Goal: Task Accomplishment & Management: Complete application form

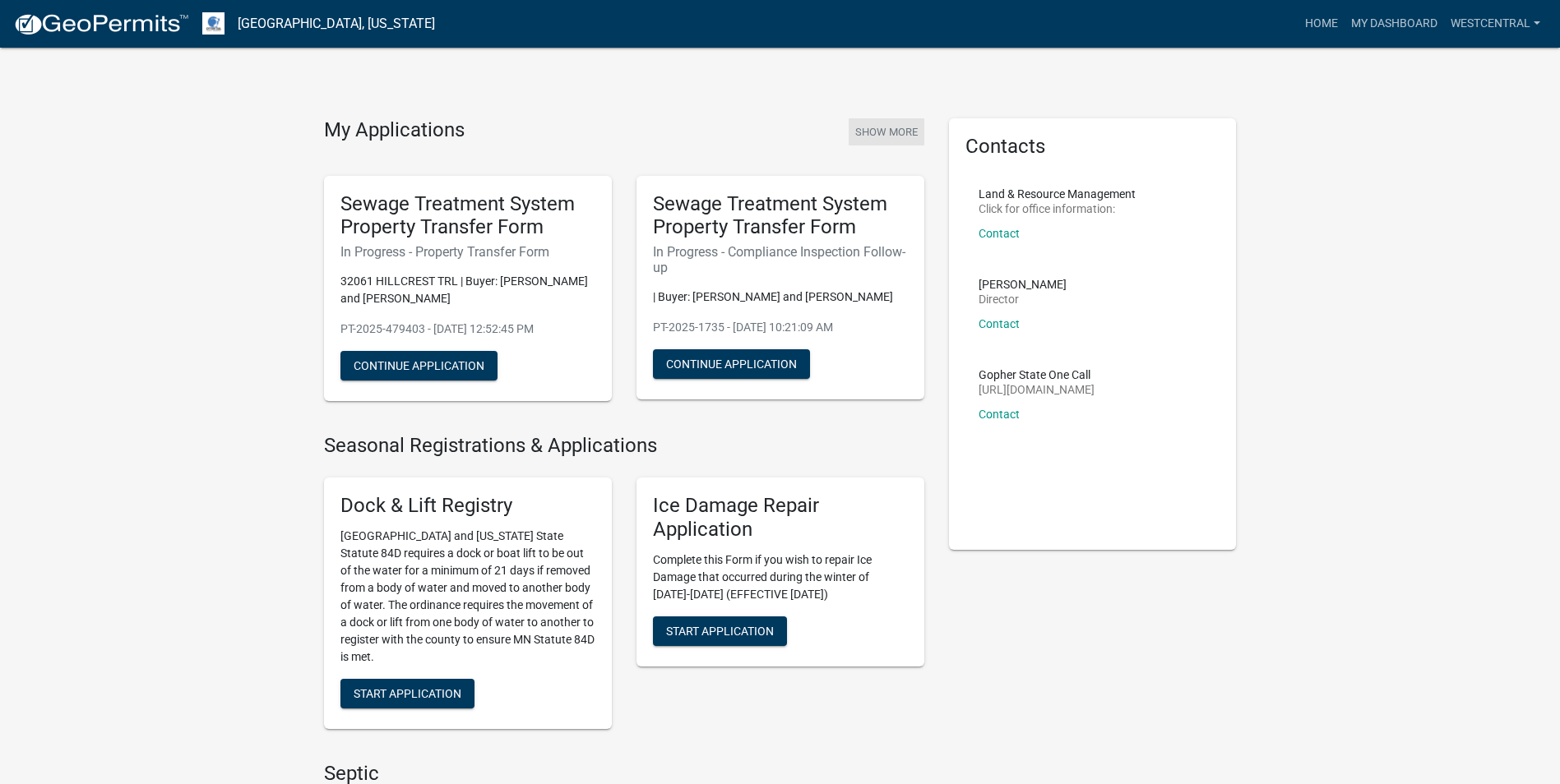
click at [877, 124] on button "Show More" at bounding box center [886, 132] width 75 height 27
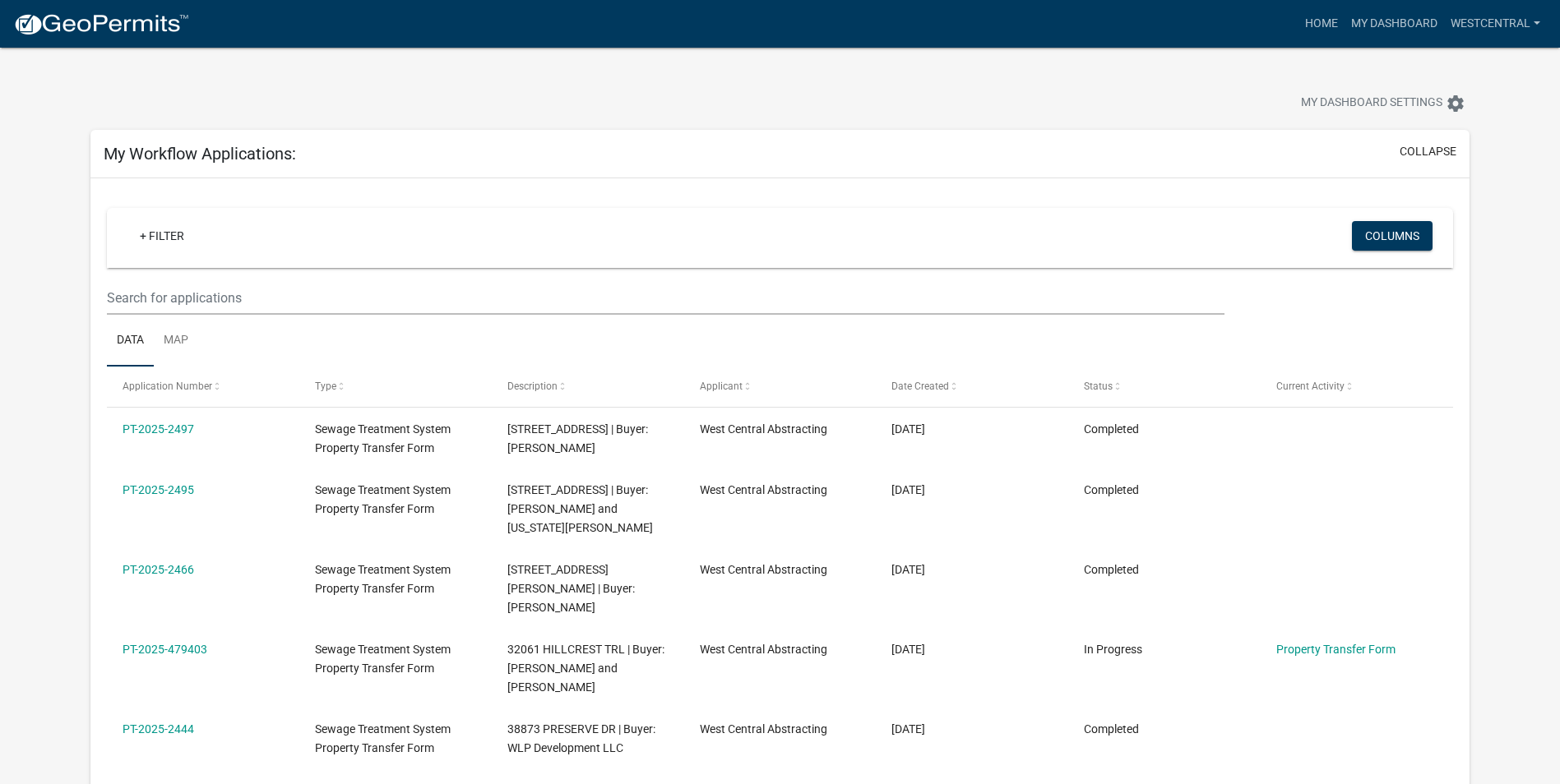
click at [137, 489] on link "PT-2025-2495" at bounding box center [158, 490] width 72 height 13
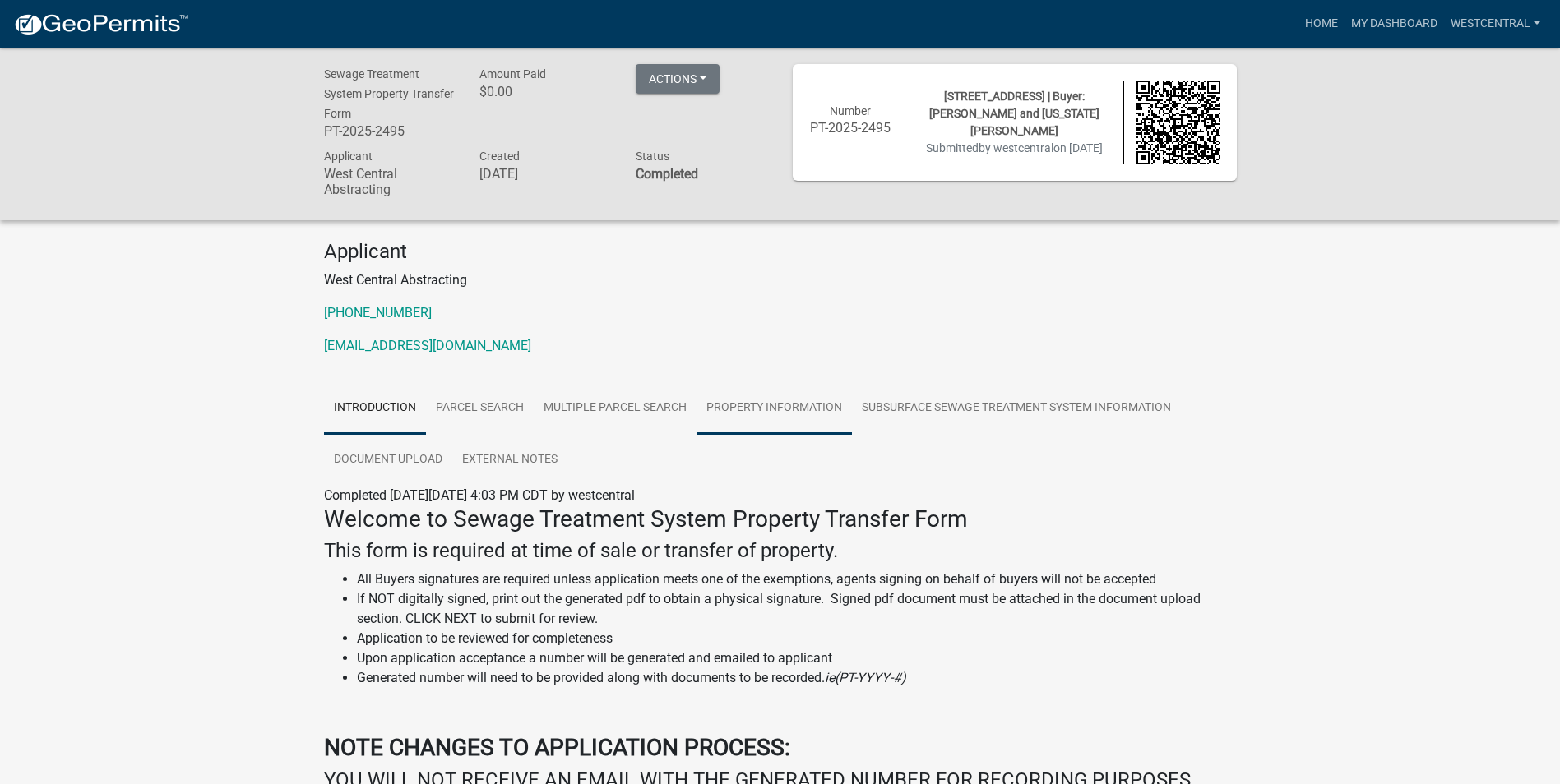
click at [722, 407] on link "Property Information" at bounding box center [775, 408] width 156 height 53
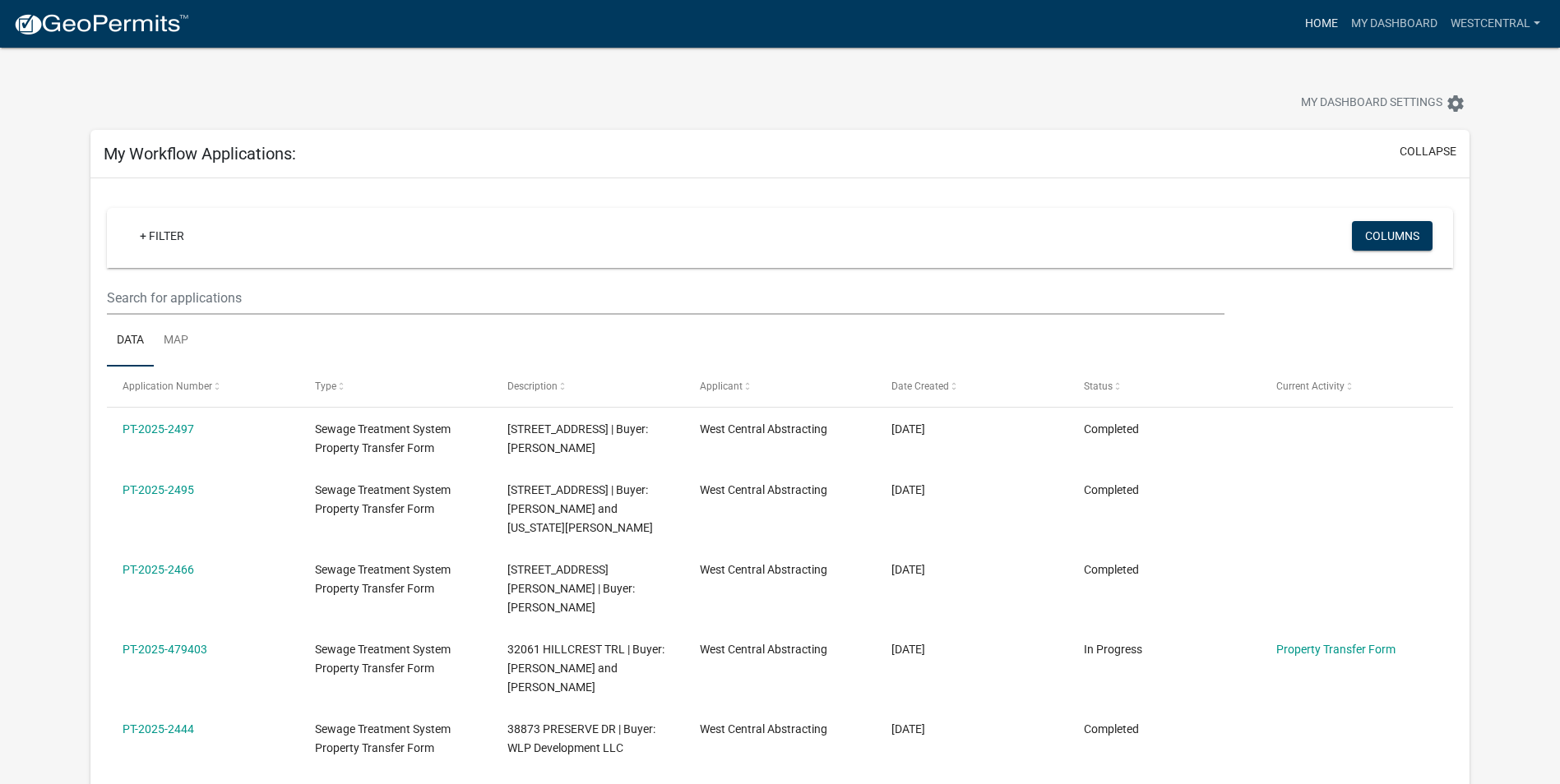
click at [1318, 29] on link "Home" at bounding box center [1321, 24] width 46 height 31
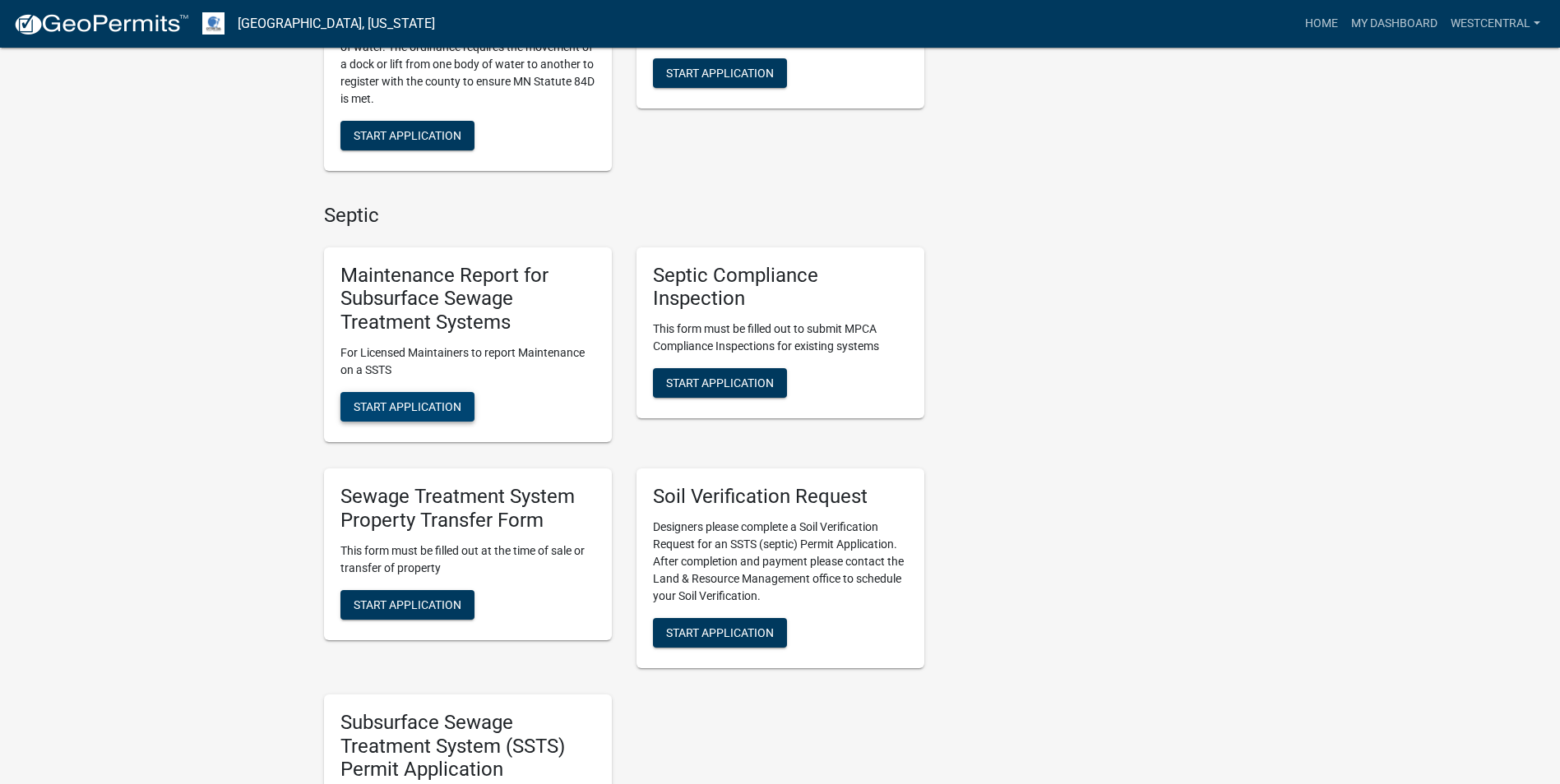
scroll to position [658, 0]
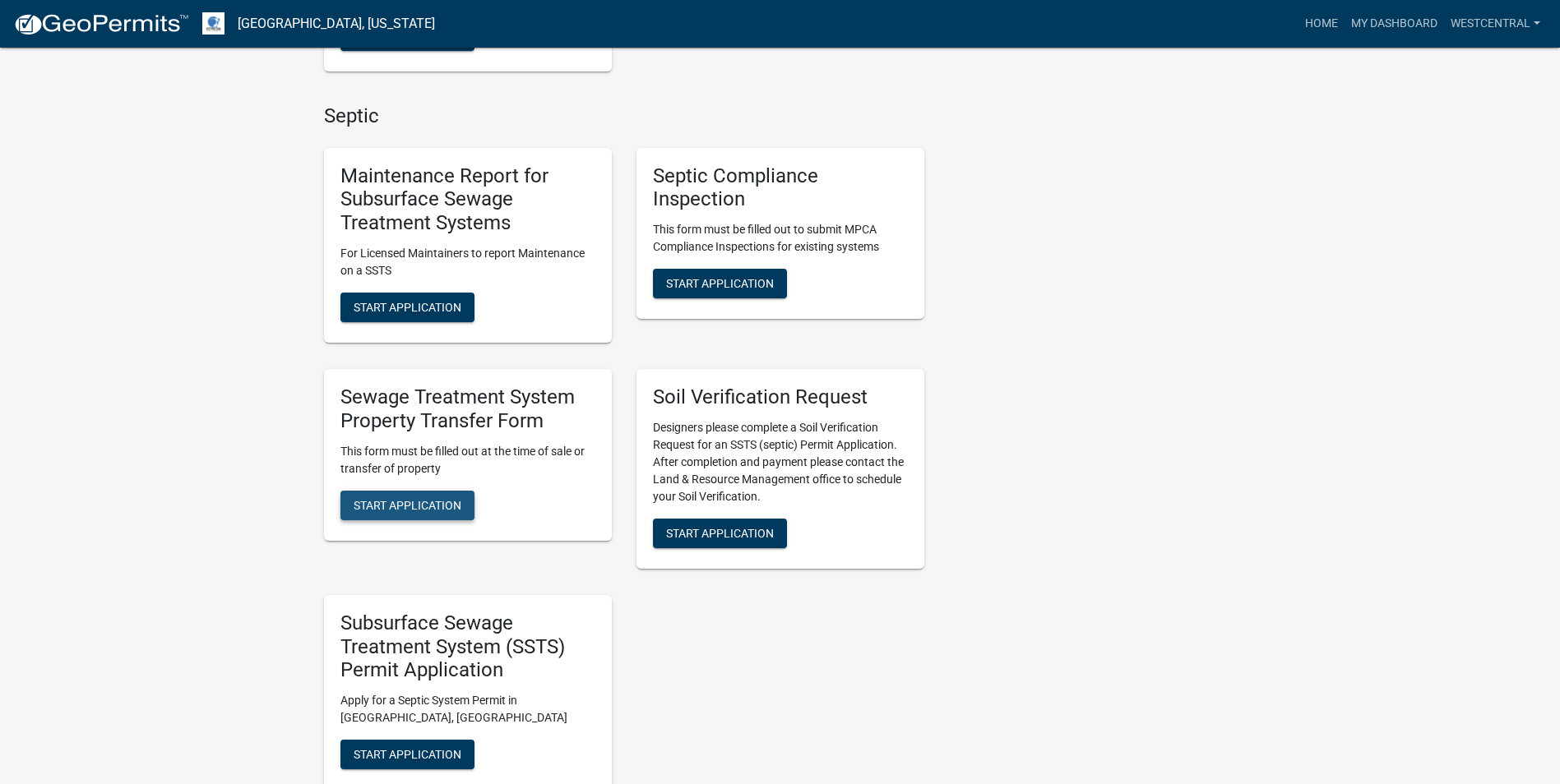
click at [412, 503] on span "Start Application" at bounding box center [408, 504] width 107 height 13
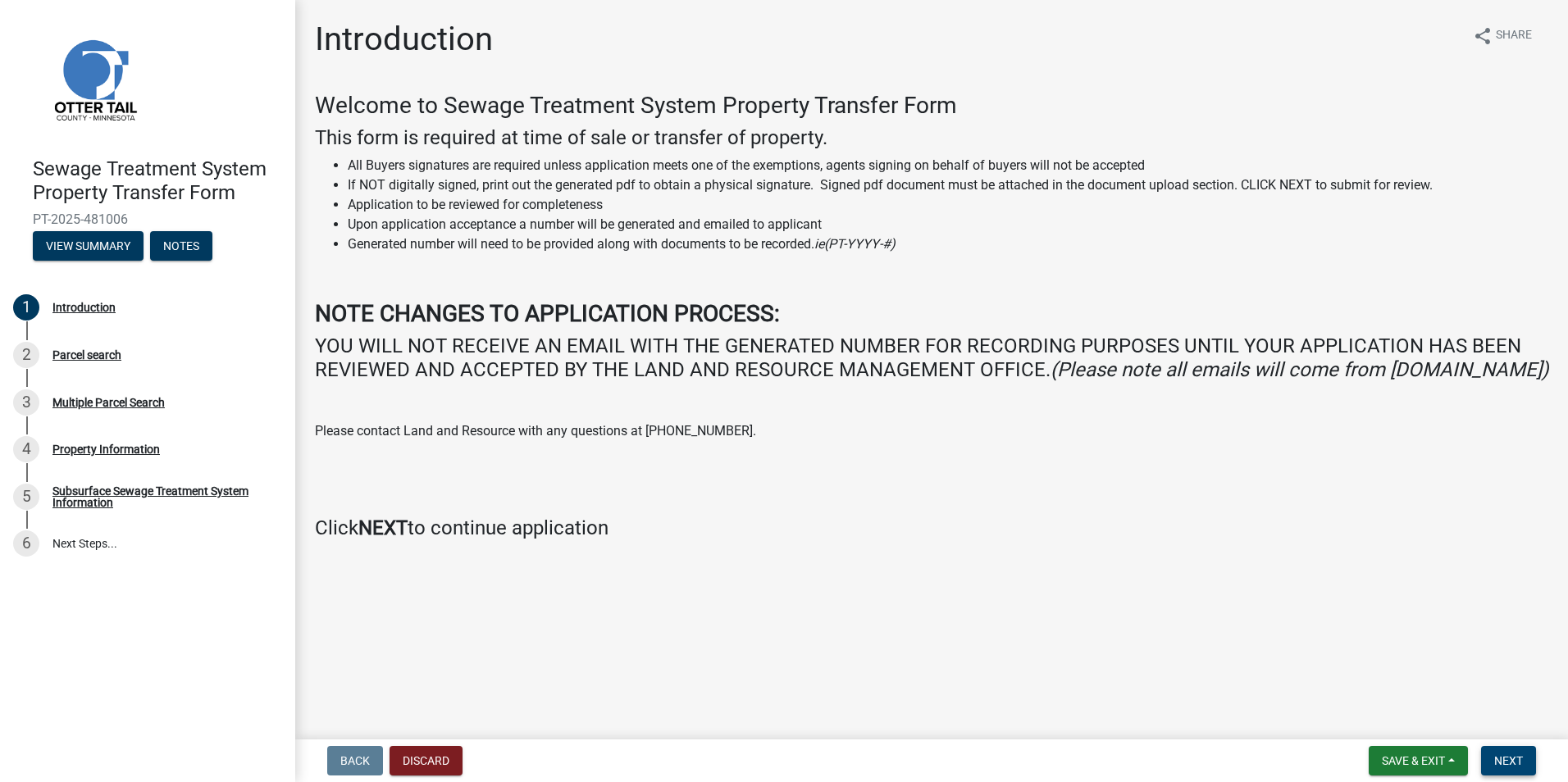
click at [1516, 765] on span "Next" at bounding box center [1508, 760] width 28 height 13
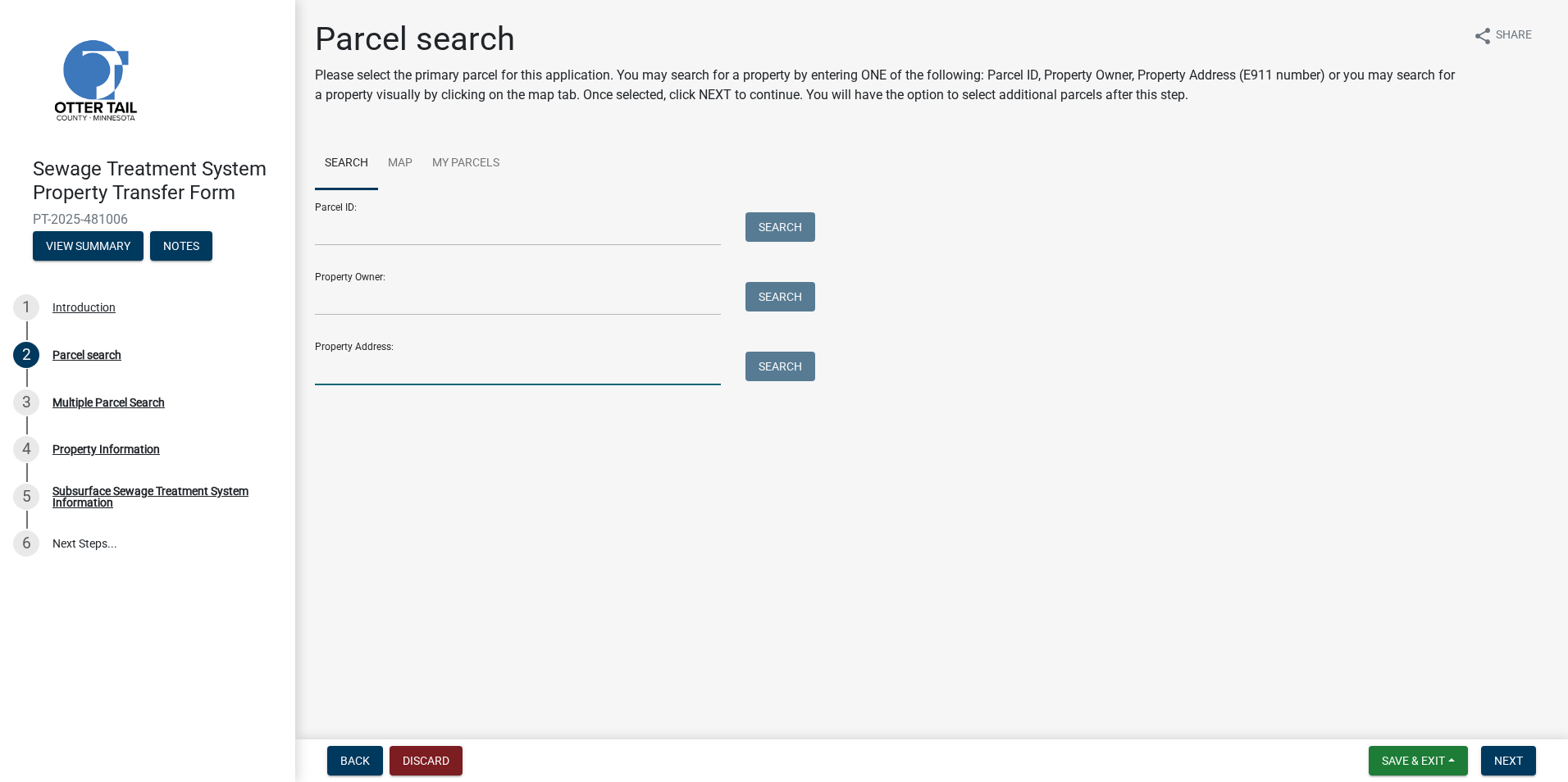
click at [343, 363] on input "Property Address:" at bounding box center [518, 369] width 406 height 34
type input "[STREET_ADDRESS]"
click at [771, 369] on button "Search" at bounding box center [780, 367] width 70 height 29
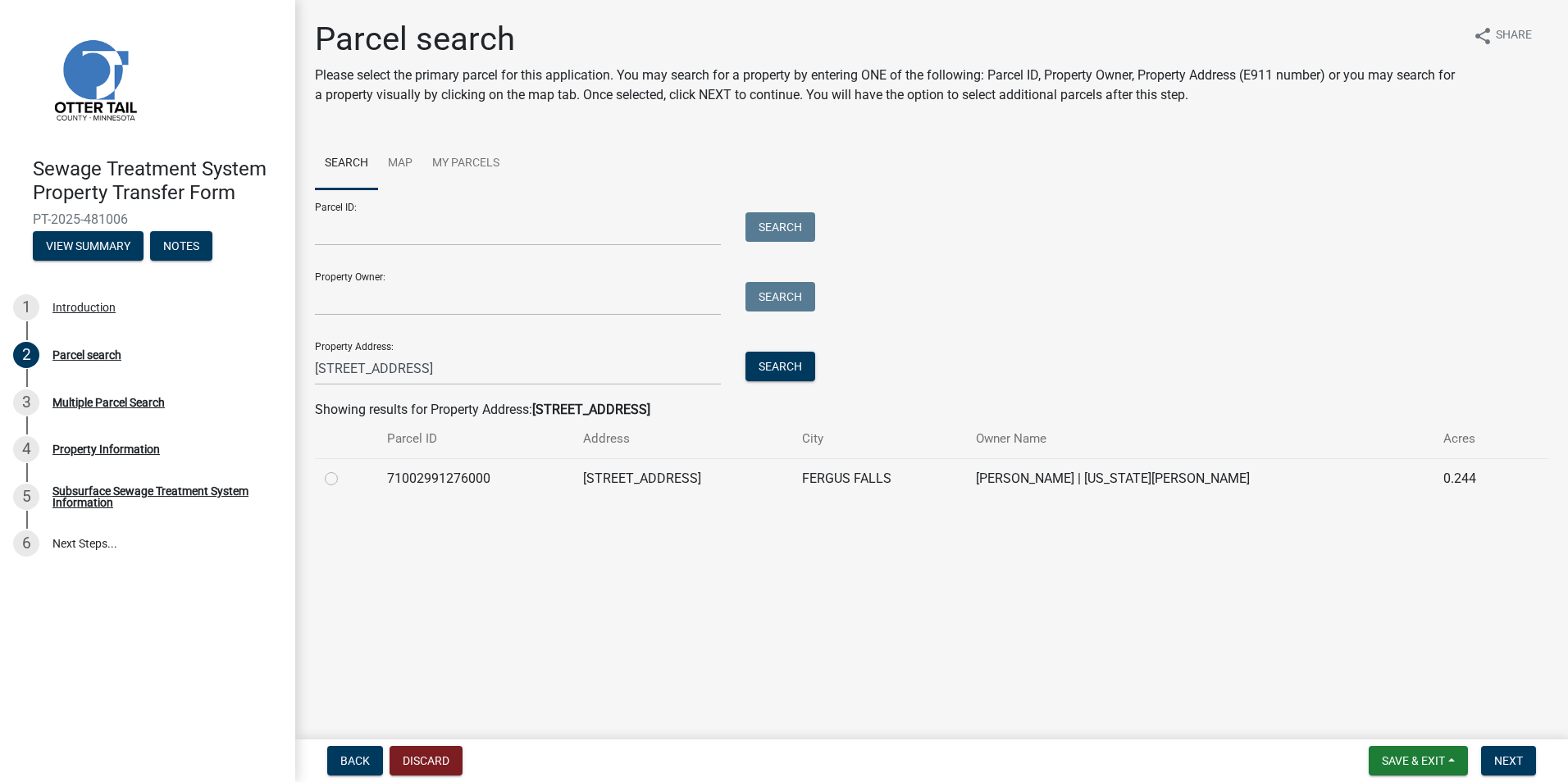
click at [344, 469] on label at bounding box center [344, 469] width 0 height 0
click at [344, 479] on input "radio" at bounding box center [349, 474] width 10 height 10
radio input "true"
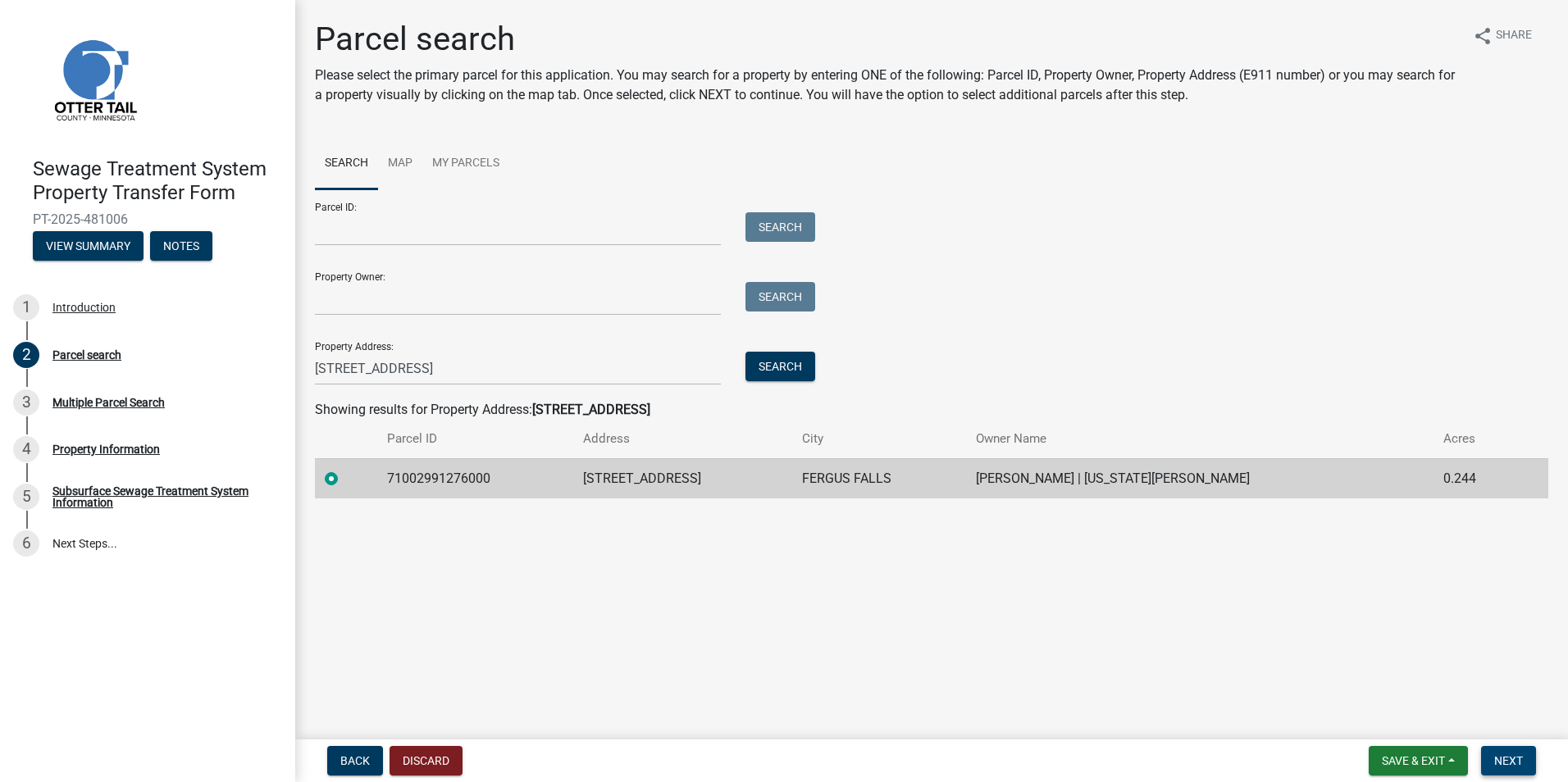
click at [1521, 753] on button "Next" at bounding box center [1508, 761] width 55 height 29
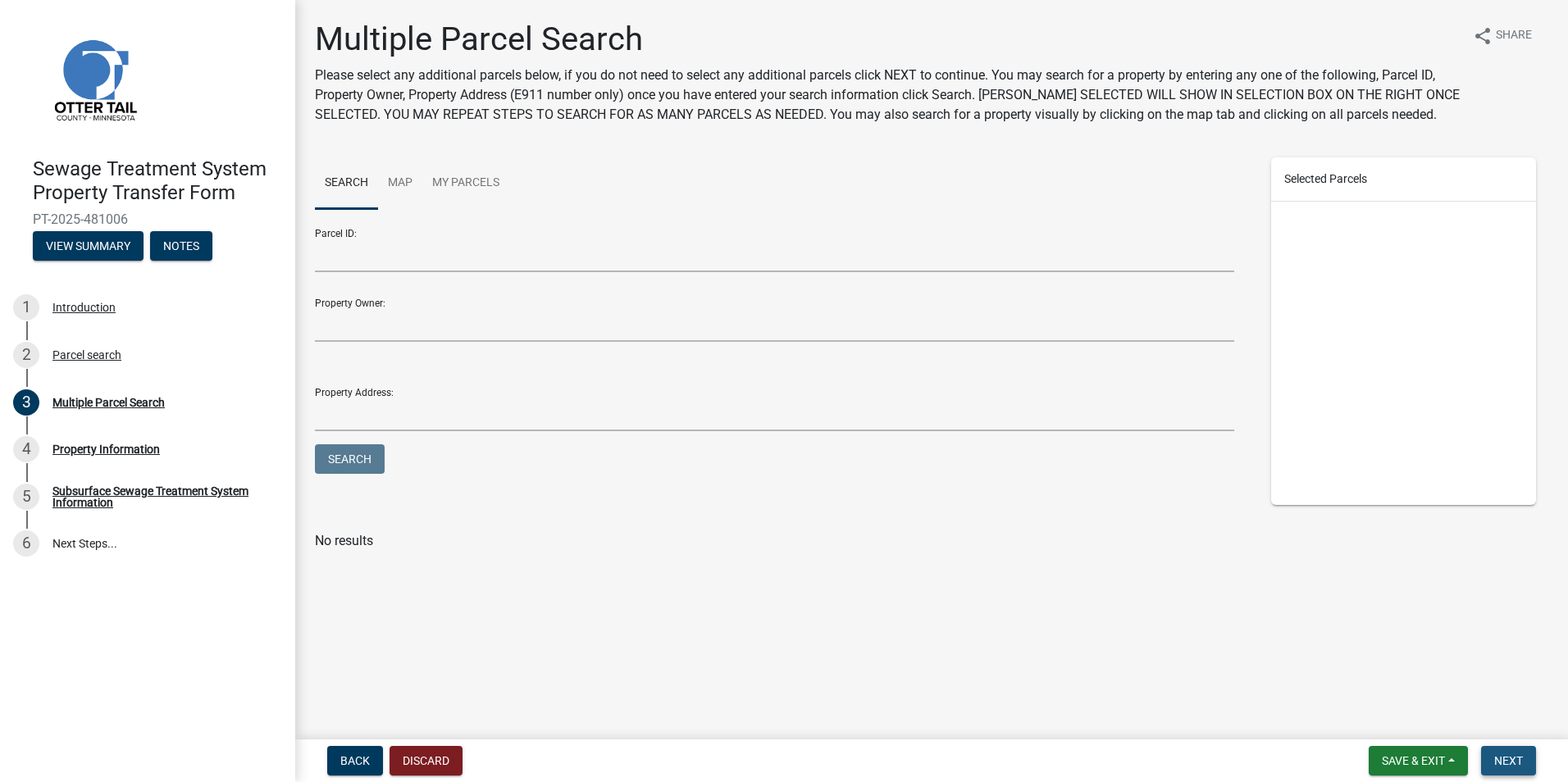
click at [1515, 756] on span "Next" at bounding box center [1508, 760] width 28 height 13
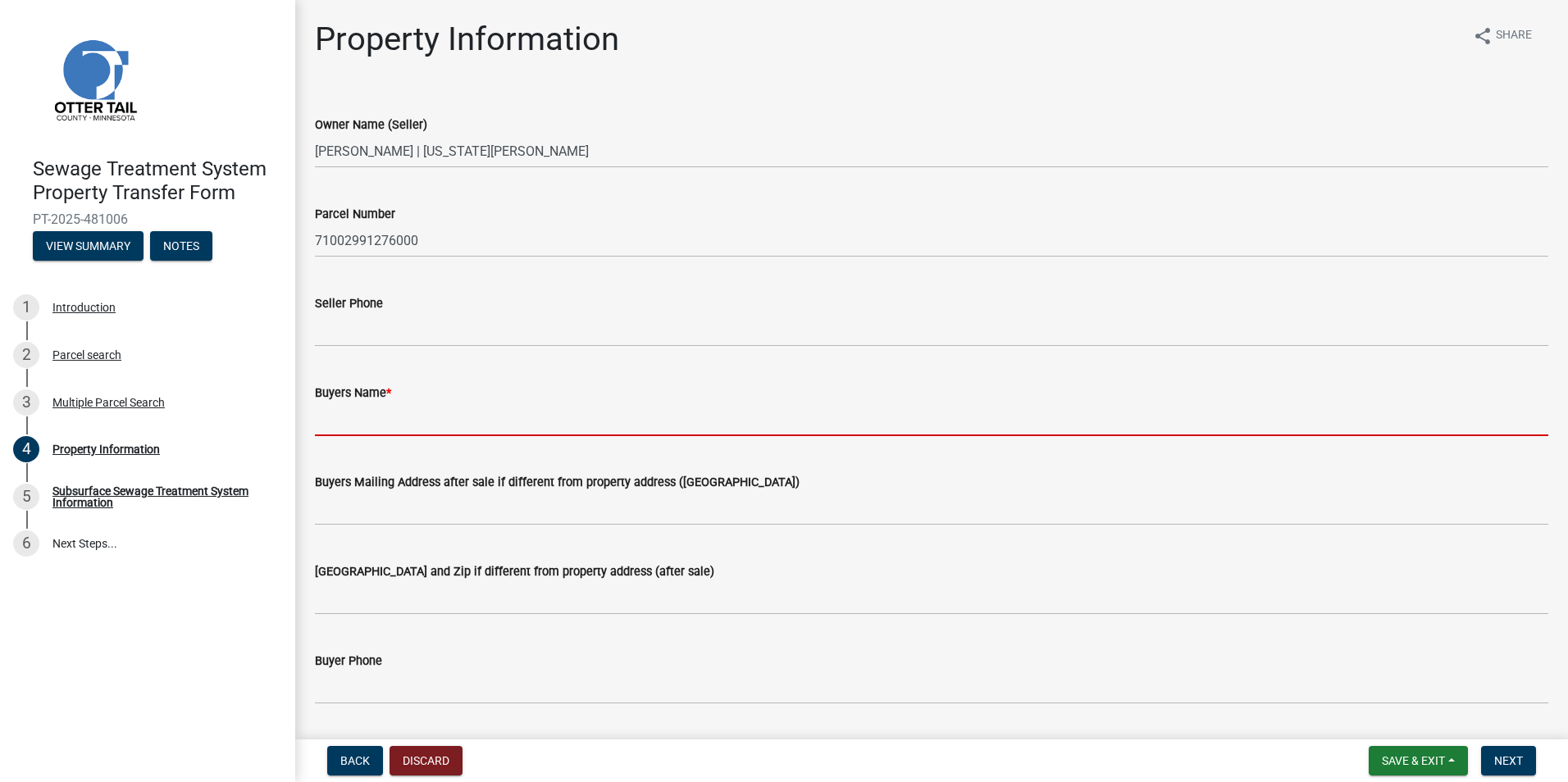
click at [336, 413] on input "Buyers Name *" at bounding box center [931, 419] width 1233 height 34
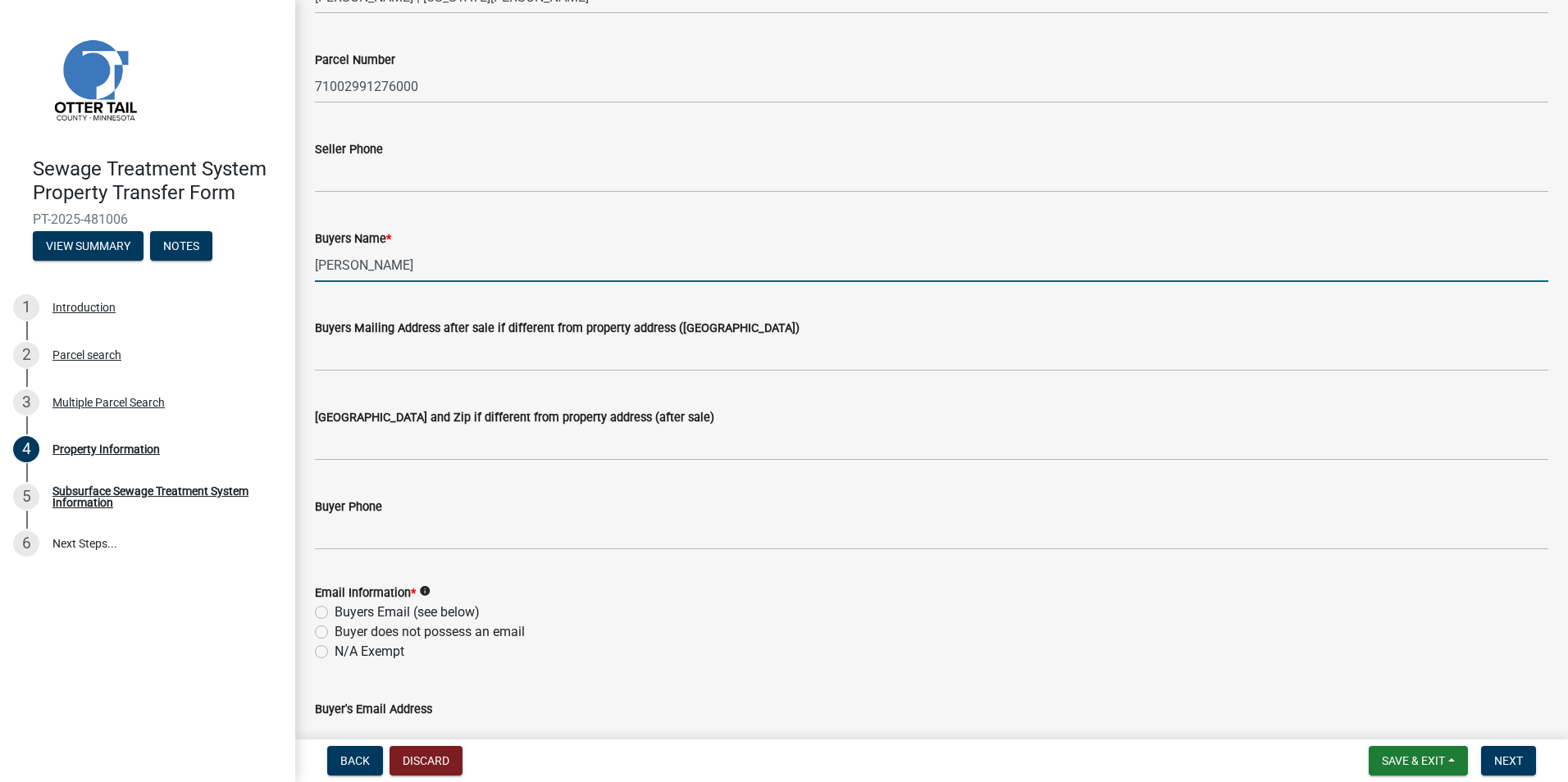
scroll to position [328, 0]
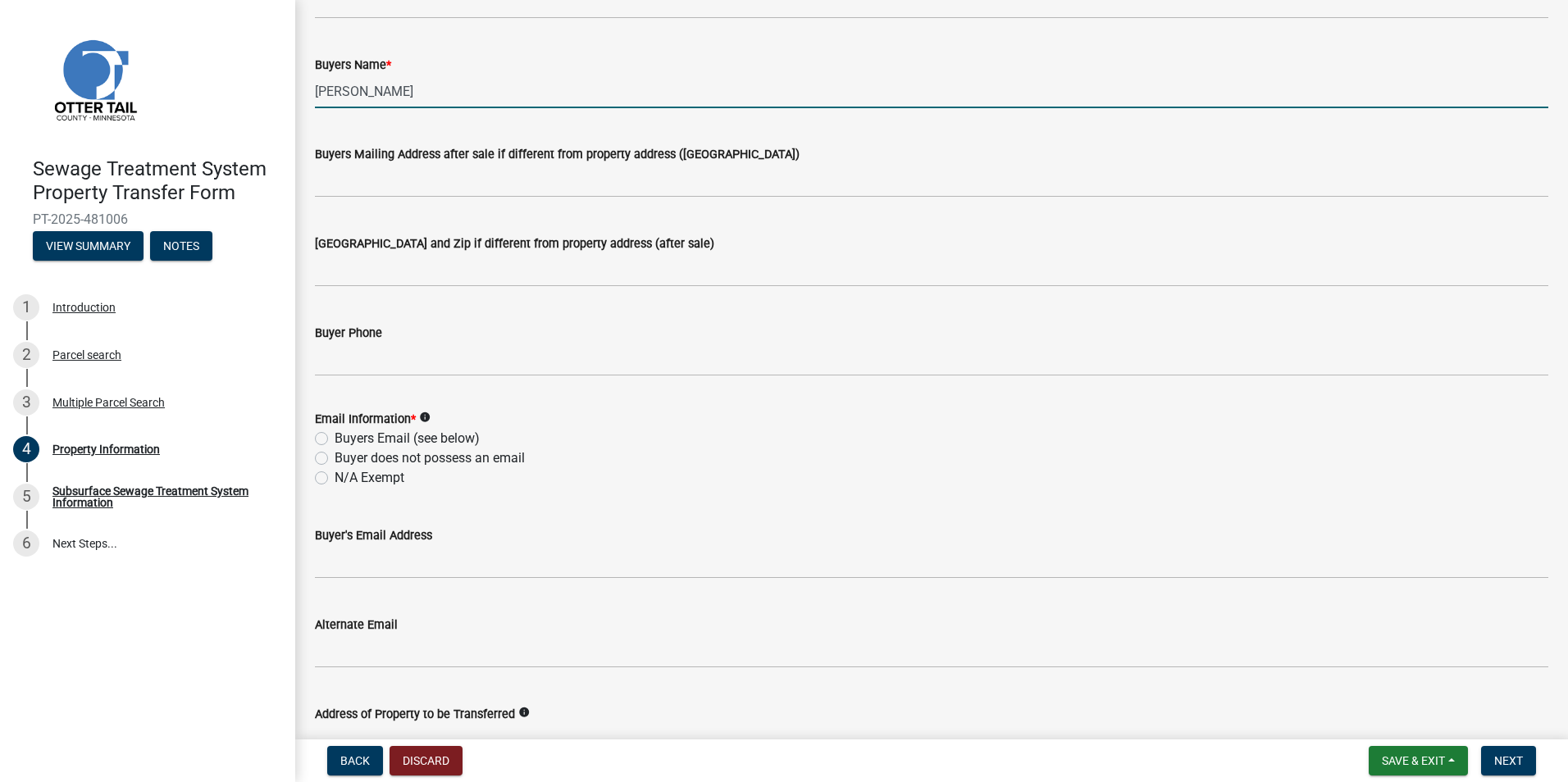
type input "[PERSON_NAME]"
click at [335, 482] on label "N/A Exempt" at bounding box center [369, 478] width 70 height 20
click at [335, 479] on input "N/A Exempt" at bounding box center [340, 474] width 10 height 10
radio input "true"
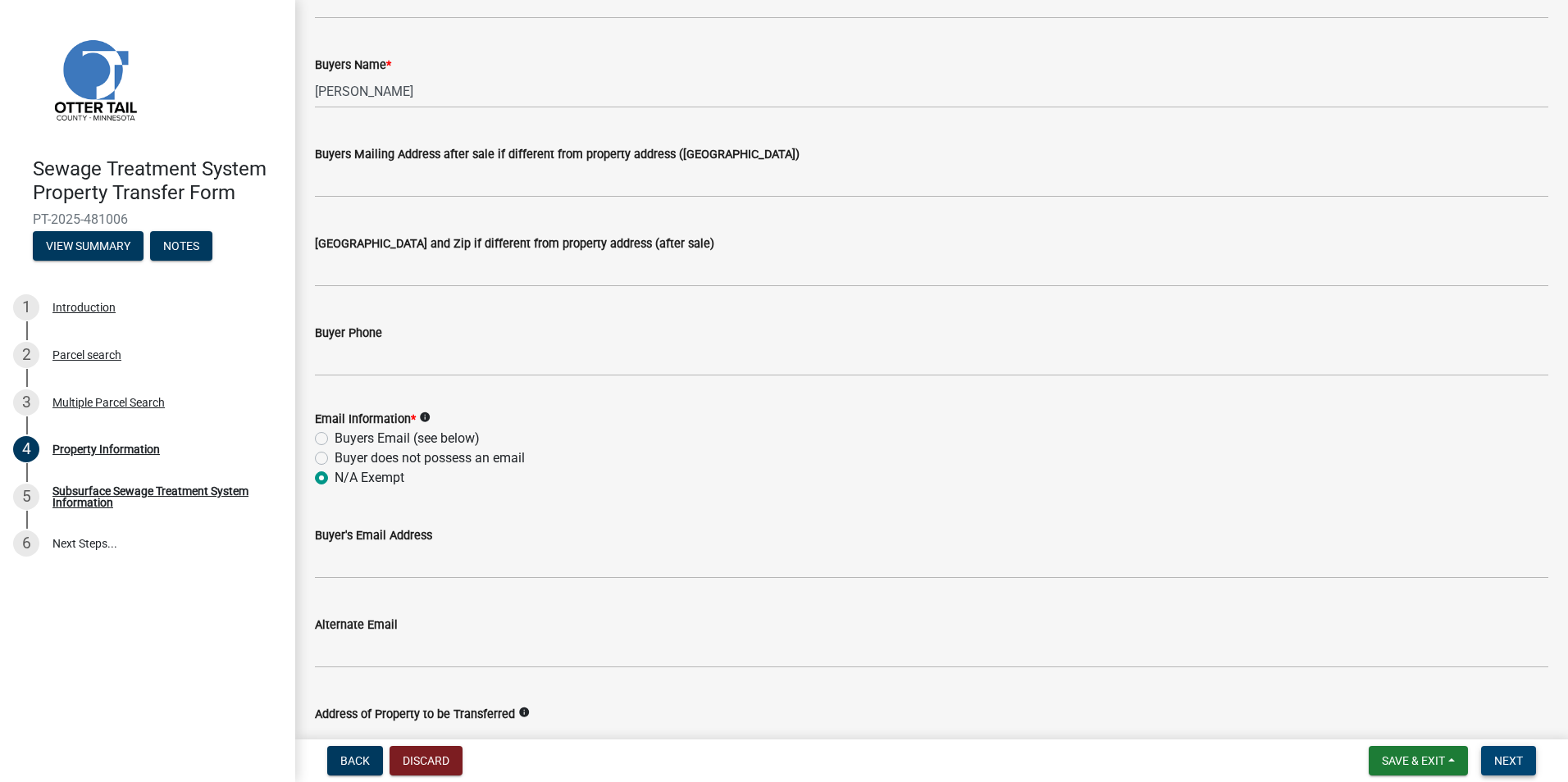
drag, startPoint x: 1513, startPoint y: 764, endPoint x: 1507, endPoint y: 751, distance: 14.3
click at [1513, 764] on span "Next" at bounding box center [1508, 760] width 28 height 13
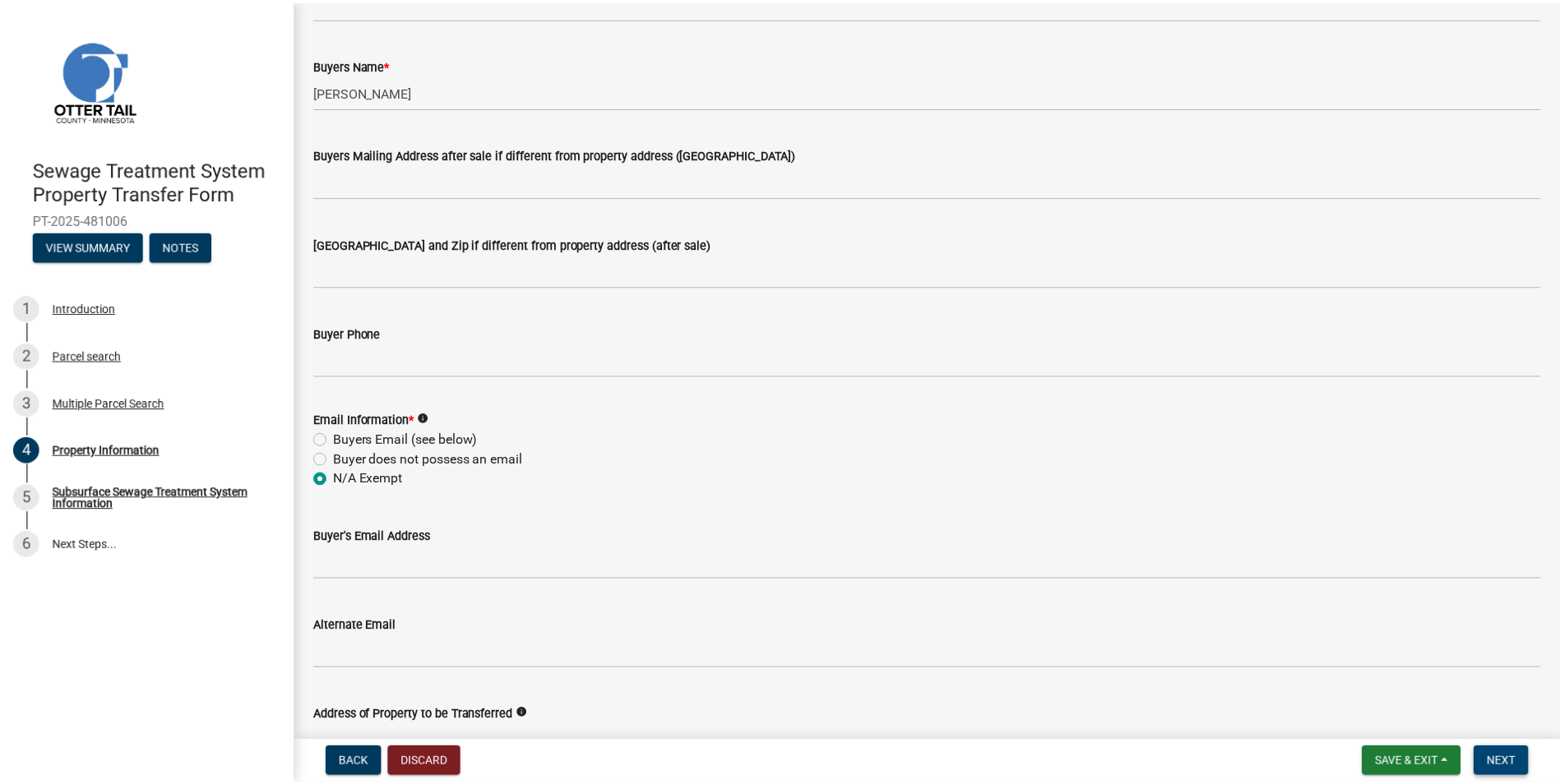
scroll to position [0, 0]
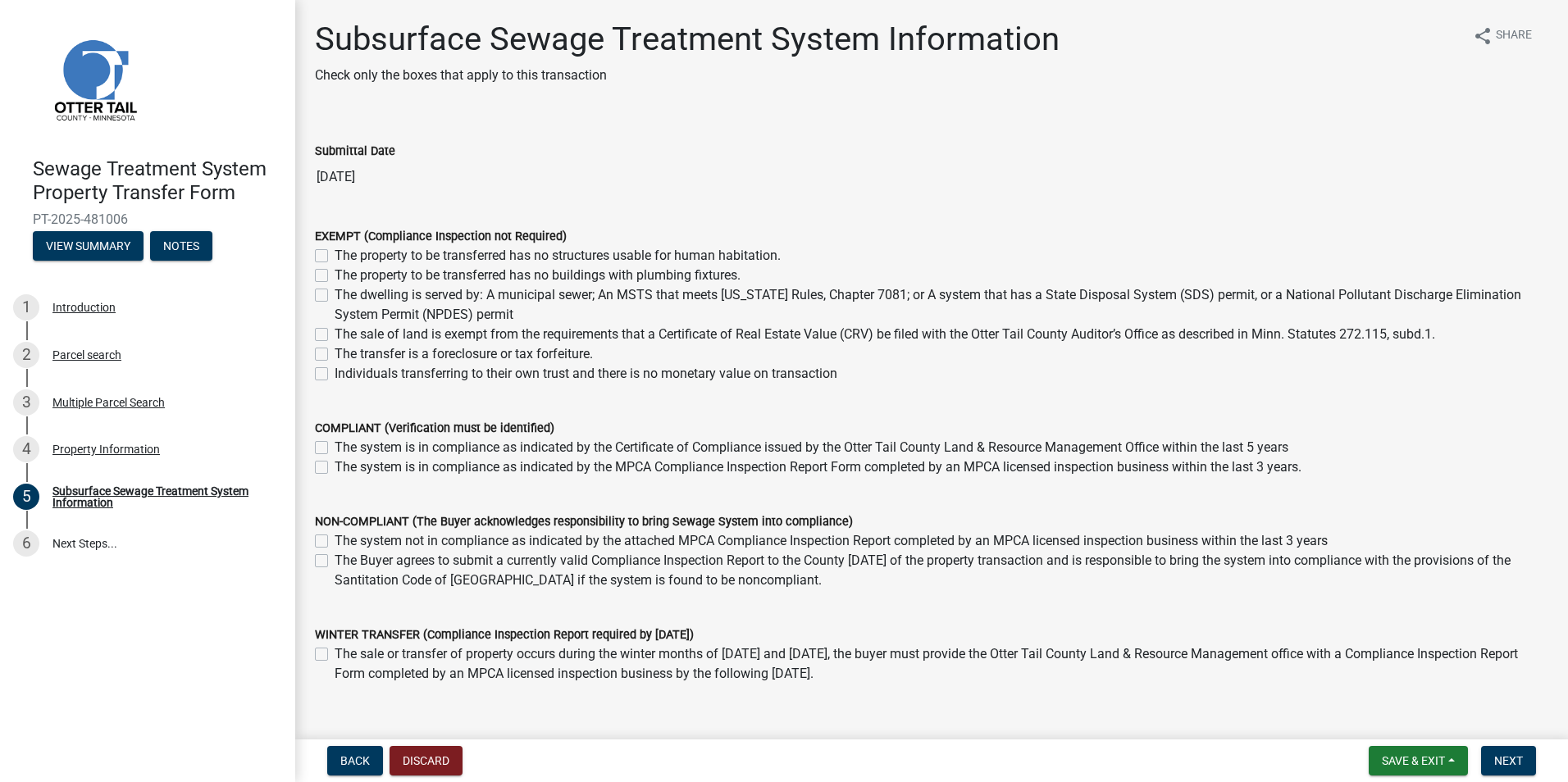
click at [335, 293] on label "The dwelling is served by: A municipal sewer; An MSTS that meets [US_STATE] Rul…" at bounding box center [941, 306] width 1213 height 40
click at [335, 293] on input "The dwelling is served by: A municipal sewer; An MSTS that meets [US_STATE] Rul…" at bounding box center [340, 291] width 10 height 10
checkbox input "true"
checkbox input "false"
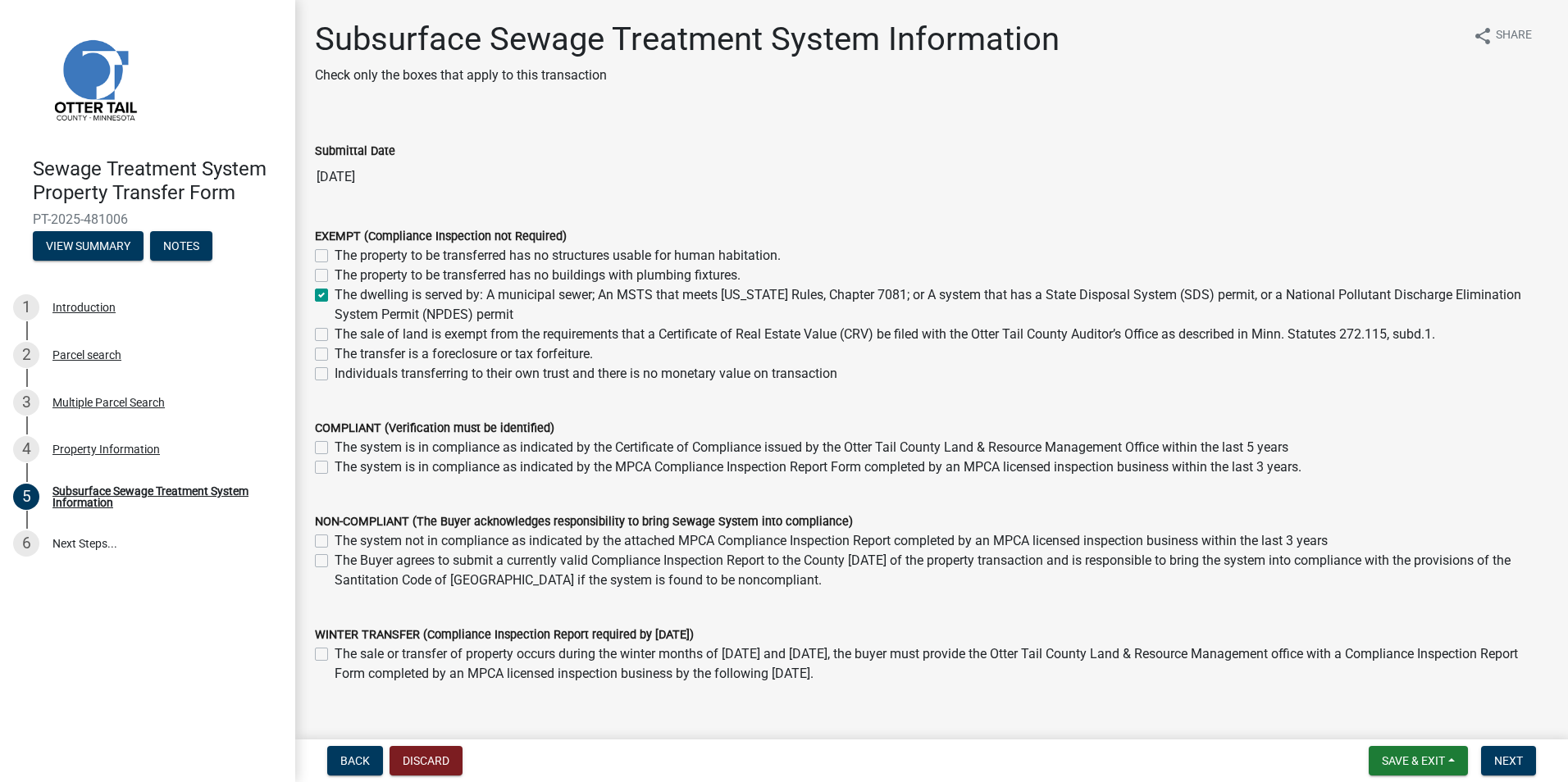
checkbox input "true"
checkbox input "false"
click at [1505, 764] on span "Next" at bounding box center [1508, 760] width 28 height 13
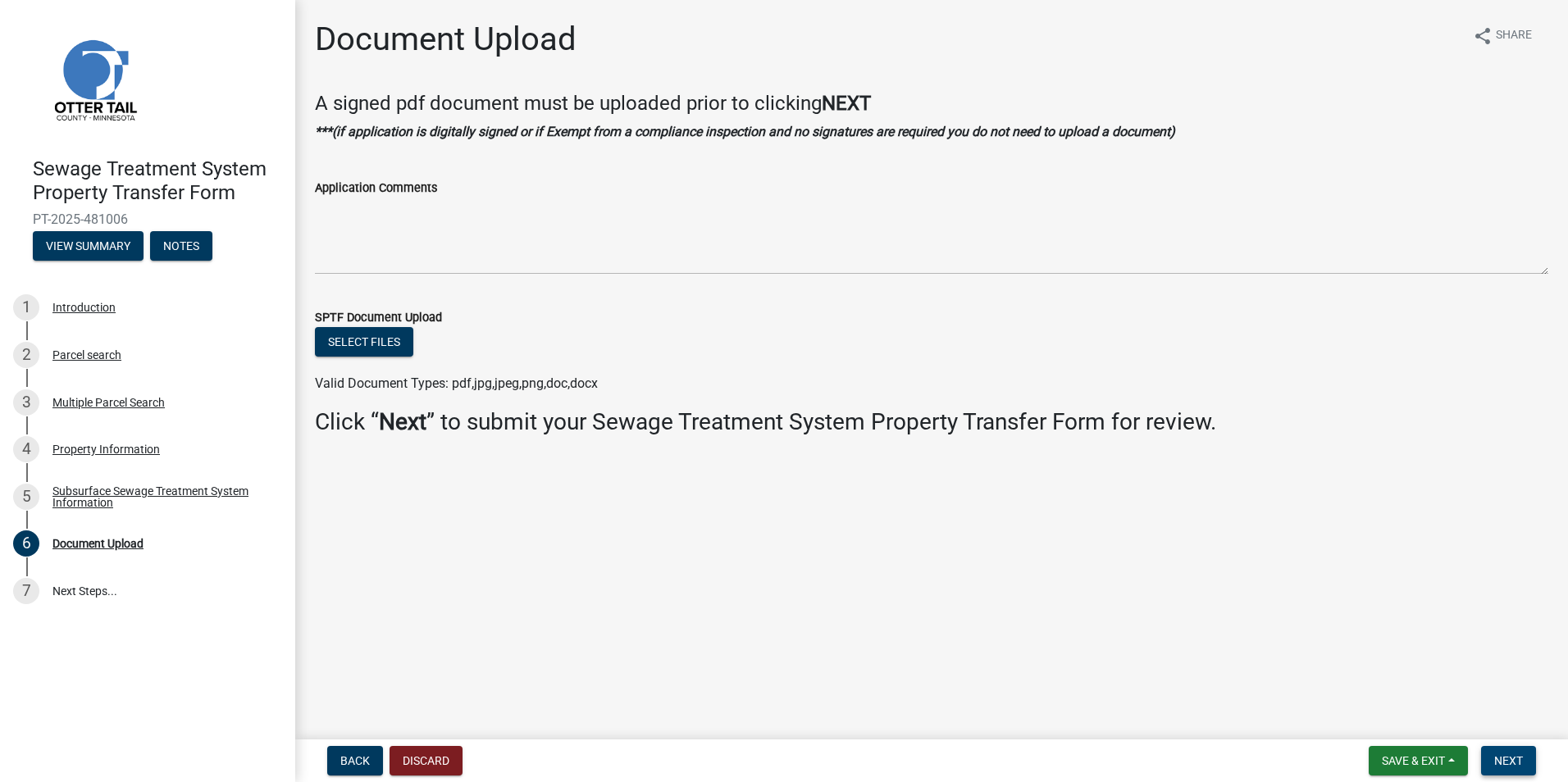
click at [1497, 757] on span "Next" at bounding box center [1508, 760] width 28 height 13
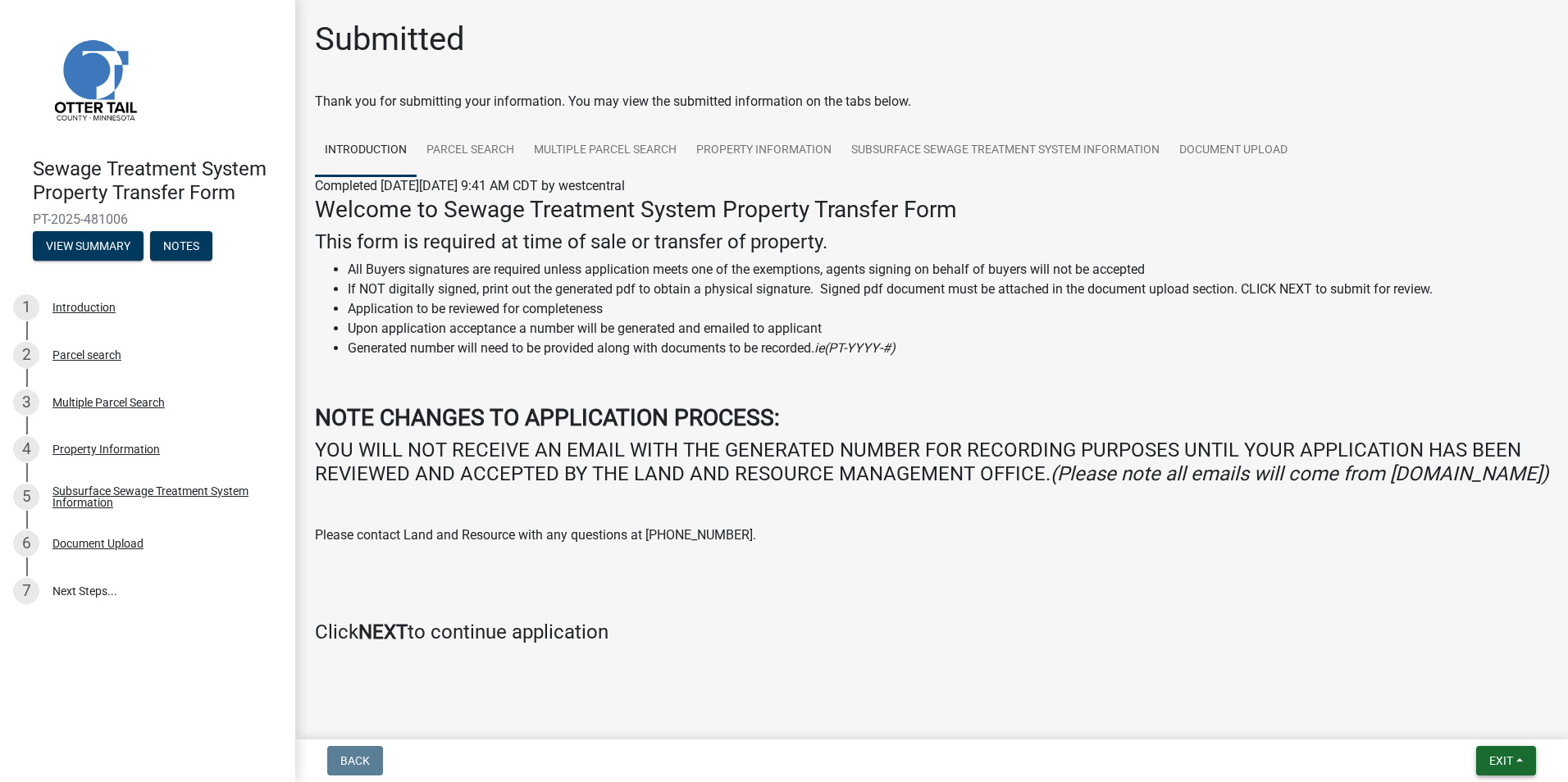
click at [1484, 754] on button "Exit" at bounding box center [1505, 761] width 60 height 29
click at [1461, 710] on button "Save & Exit" at bounding box center [1470, 718] width 131 height 40
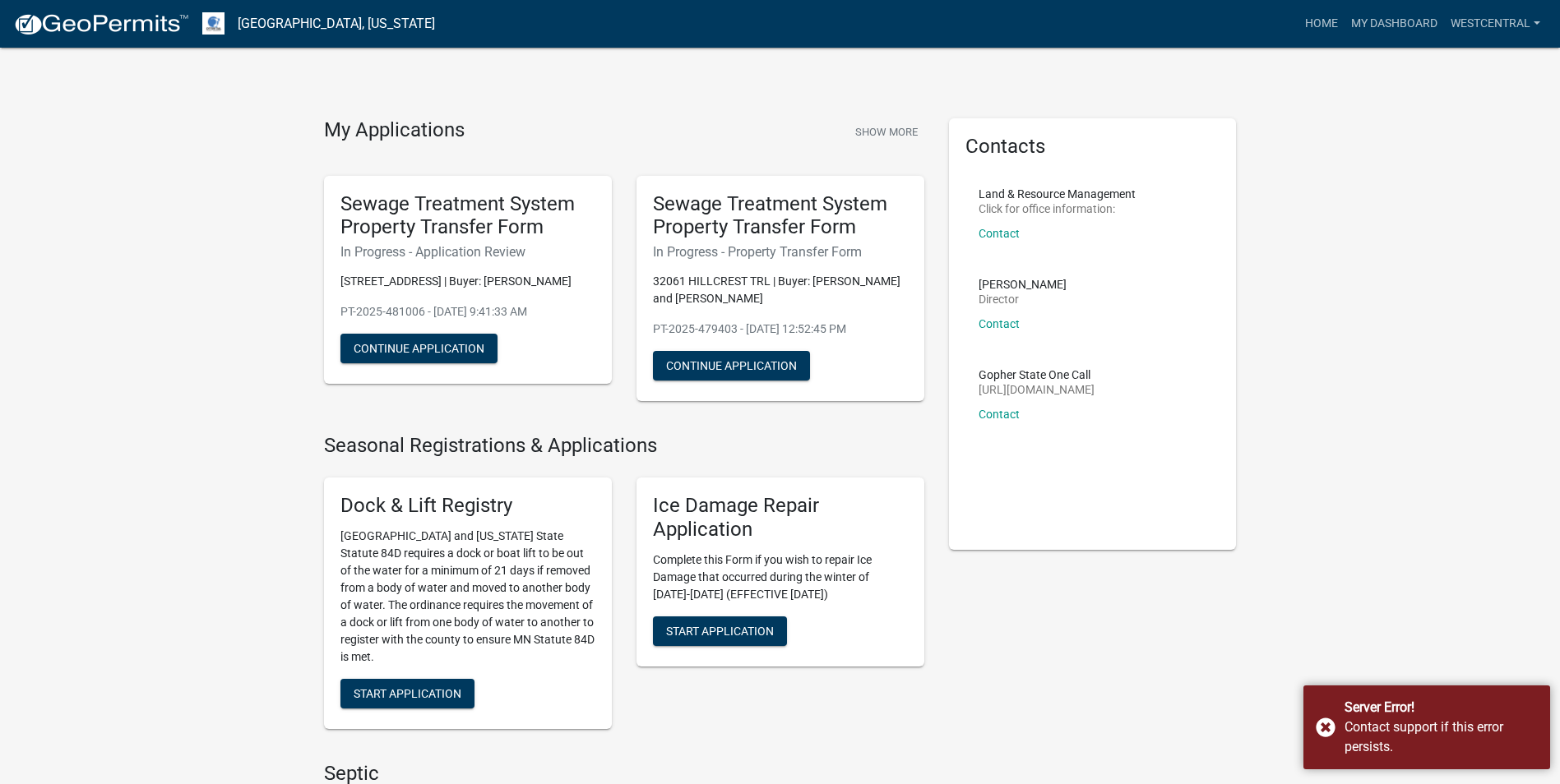
scroll to position [904, 0]
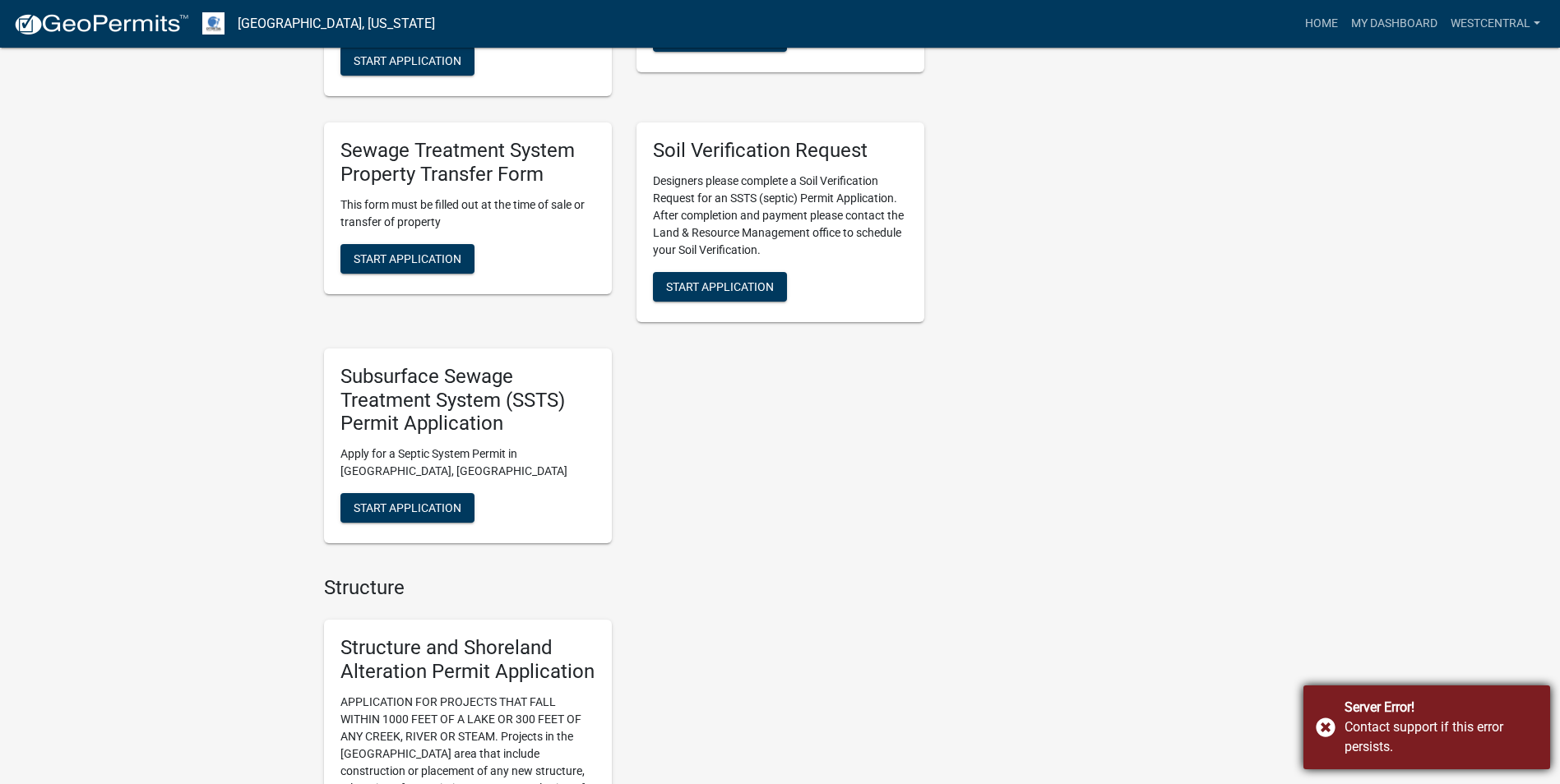
click at [1321, 725] on div "Server Error! Contact support if this error persists." at bounding box center [1427, 727] width 247 height 84
